Goal: Transaction & Acquisition: Purchase product/service

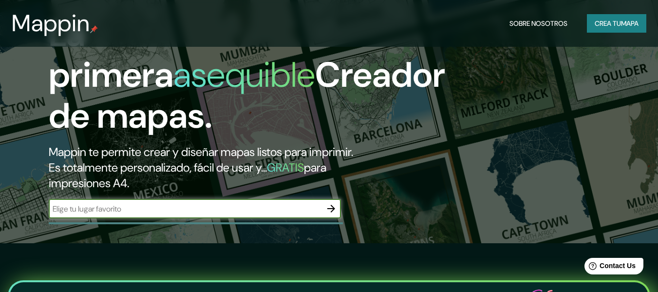
click at [598, 25] on font "Crea tu" at bounding box center [607, 23] width 26 height 9
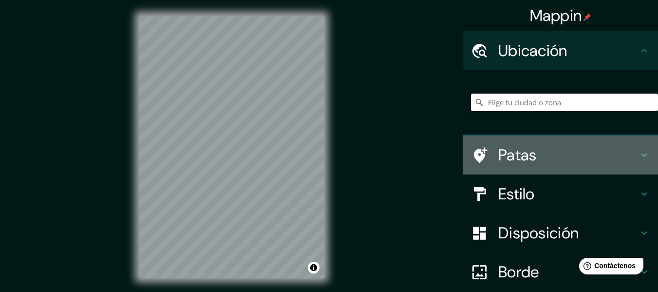
click at [506, 152] on font "Patas" at bounding box center [517, 155] width 38 height 20
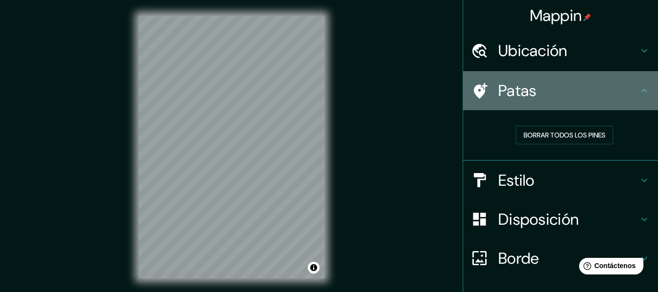
click at [537, 99] on h4 "Patas" at bounding box center [568, 90] width 140 height 19
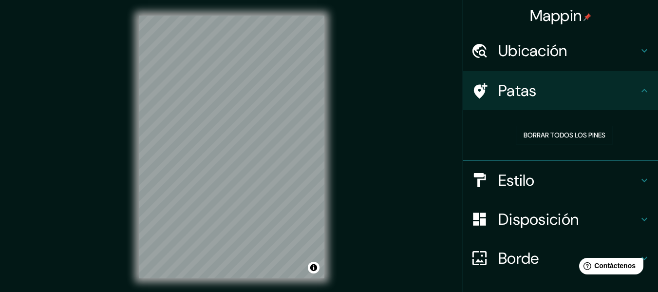
click at [532, 181] on h4 "Estilo" at bounding box center [568, 179] width 140 height 19
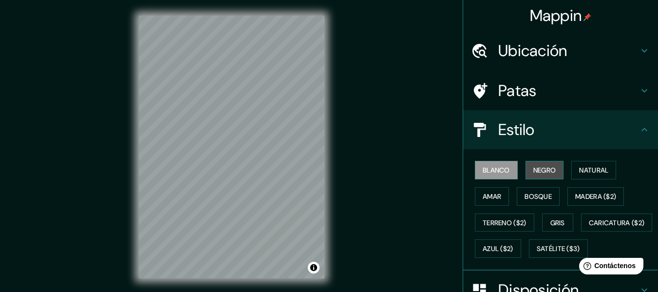
click at [536, 171] on font "Negro" at bounding box center [544, 170] width 23 height 9
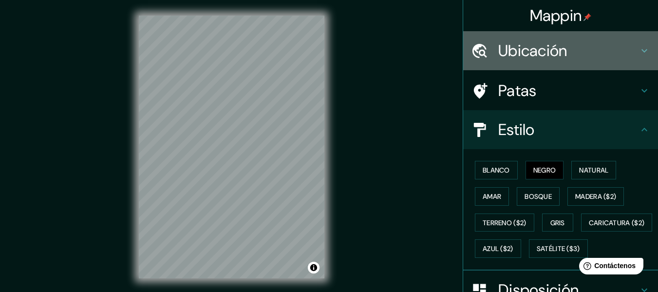
click at [498, 48] on font "Ubicación" at bounding box center [532, 50] width 69 height 20
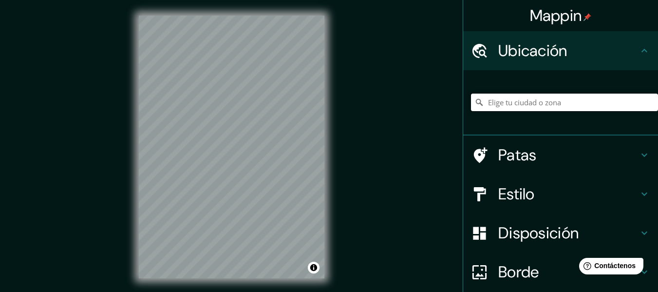
click at [525, 105] on input "Elige tu ciudad o zona" at bounding box center [564, 102] width 187 height 18
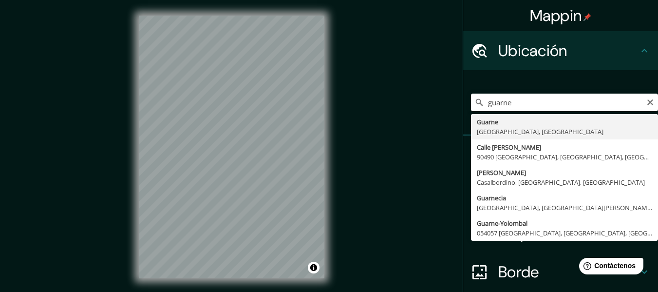
type input "Guarne, [GEOGRAPHIC_DATA], [GEOGRAPHIC_DATA]"
